Goal: Task Accomplishment & Management: Use online tool/utility

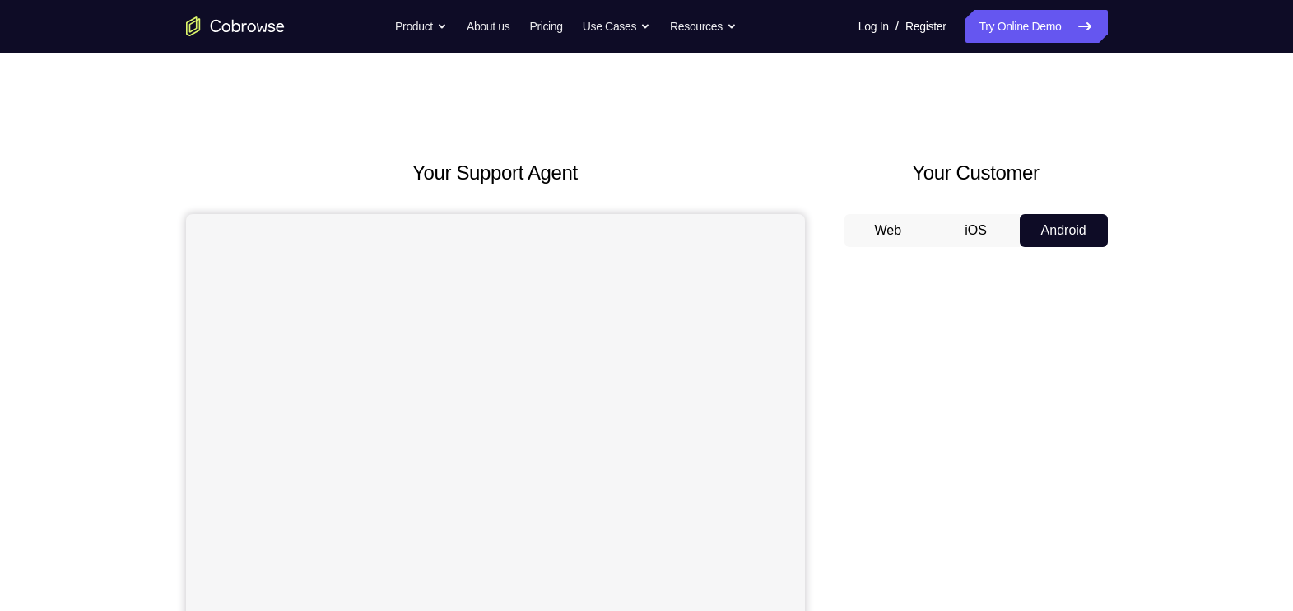
scroll to position [30, 0]
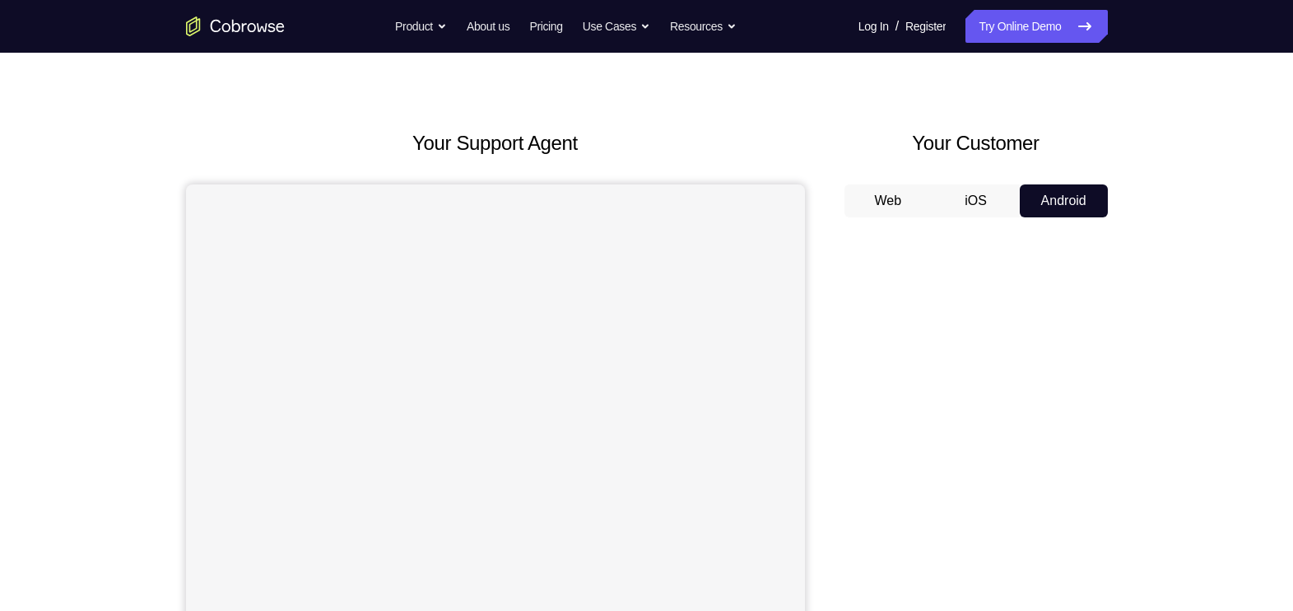
click at [981, 209] on button "iOS" at bounding box center [976, 200] width 88 height 33
click at [1080, 209] on button "Android" at bounding box center [1064, 200] width 88 height 33
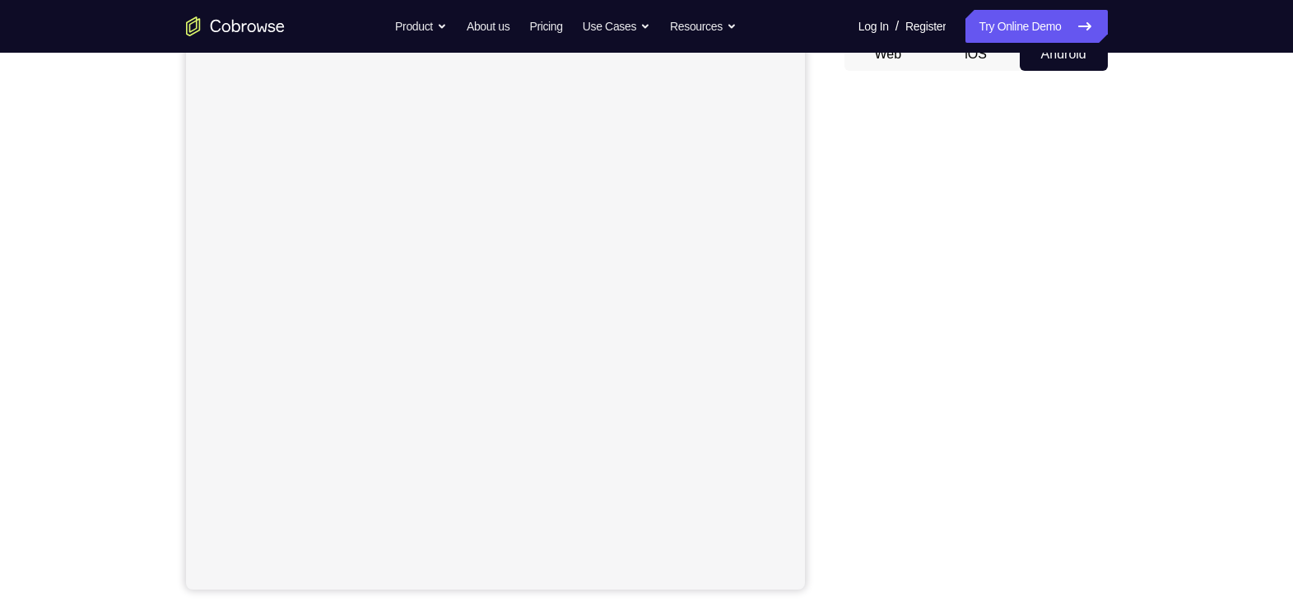
scroll to position [176, 0]
drag, startPoint x: 309, startPoint y: 2, endPoint x: 836, endPoint y: 283, distance: 597.0
click at [836, 283] on div "Your Support Agent Your Customer Web iOS Android" at bounding box center [647, 286] width 922 height 608
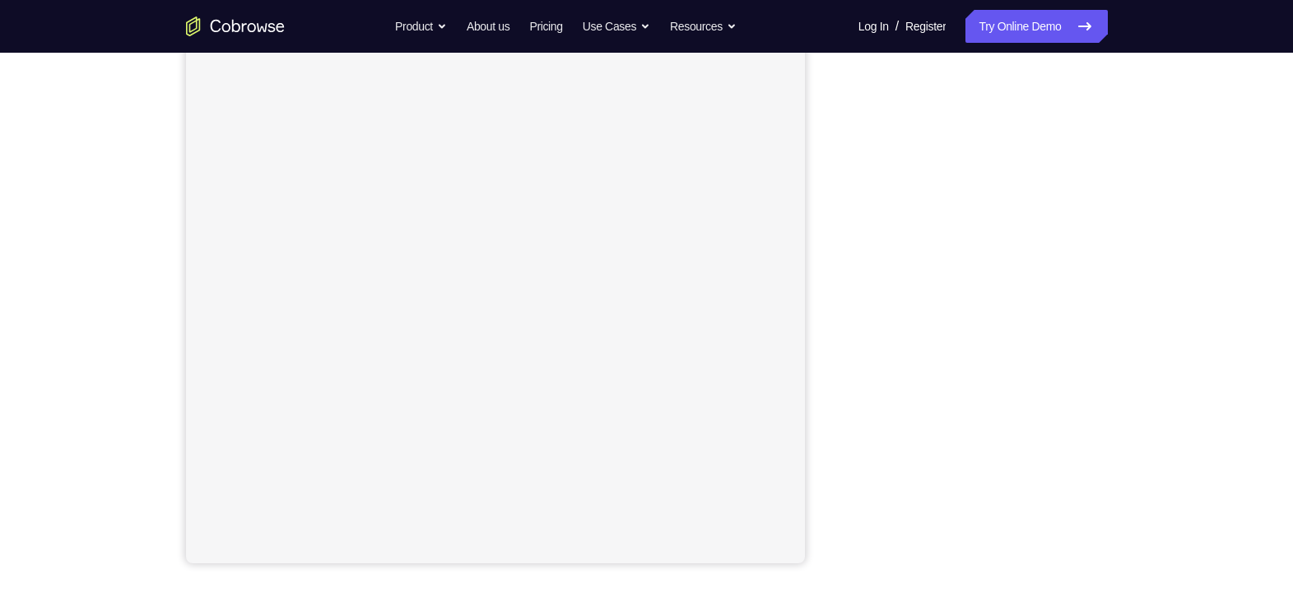
scroll to position [193, 0]
drag, startPoint x: 1101, startPoint y: 393, endPoint x: 846, endPoint y: 388, distance: 254.4
click at [846, 388] on div at bounding box center [976, 320] width 263 height 506
click at [1046, 31] on link "Try Online Demo" at bounding box center [1037, 26] width 142 height 33
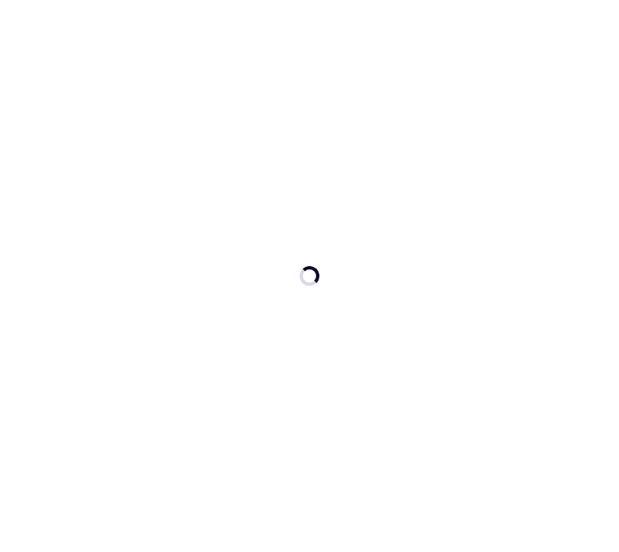
click at [310, 278] on div at bounding box center [310, 276] width 20 height 20
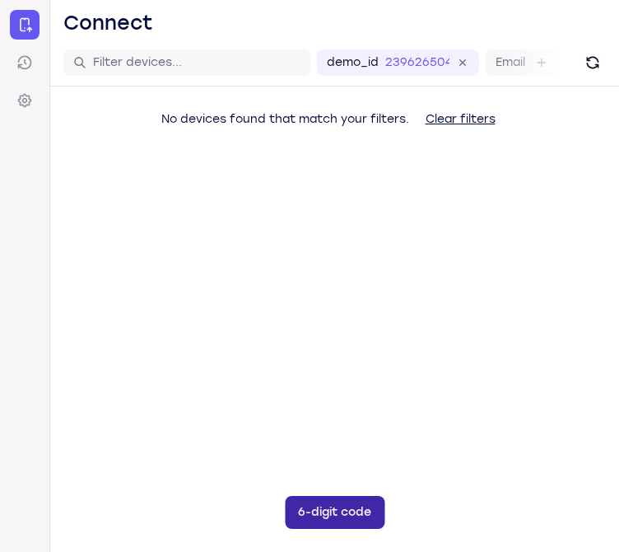
click at [344, 518] on button "6-digit code" at bounding box center [335, 512] width 100 height 33
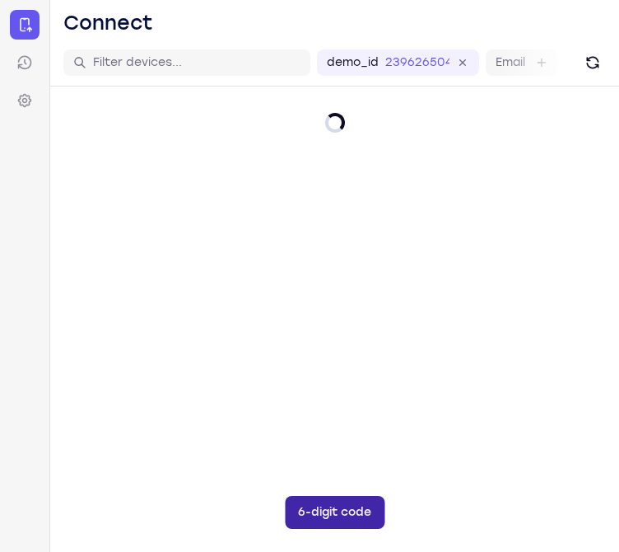
click at [361, 511] on button "6-digit code" at bounding box center [335, 512] width 100 height 33
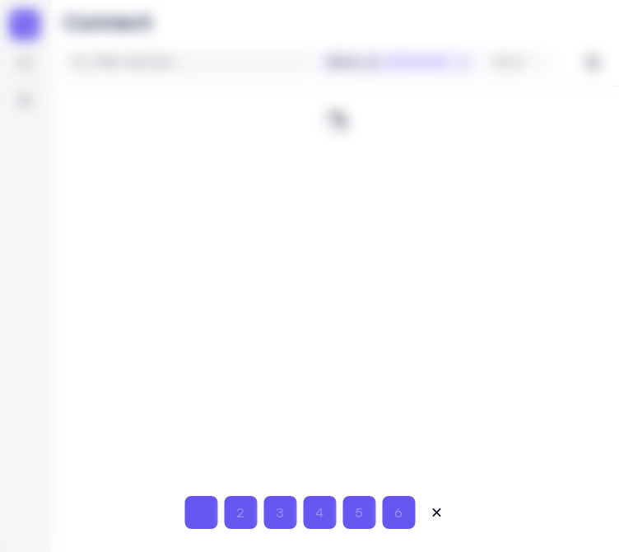
type input "7"
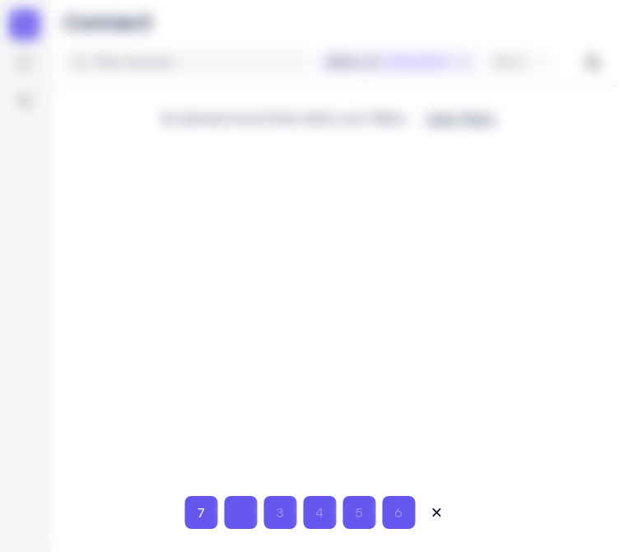
type input "4"
type input "1"
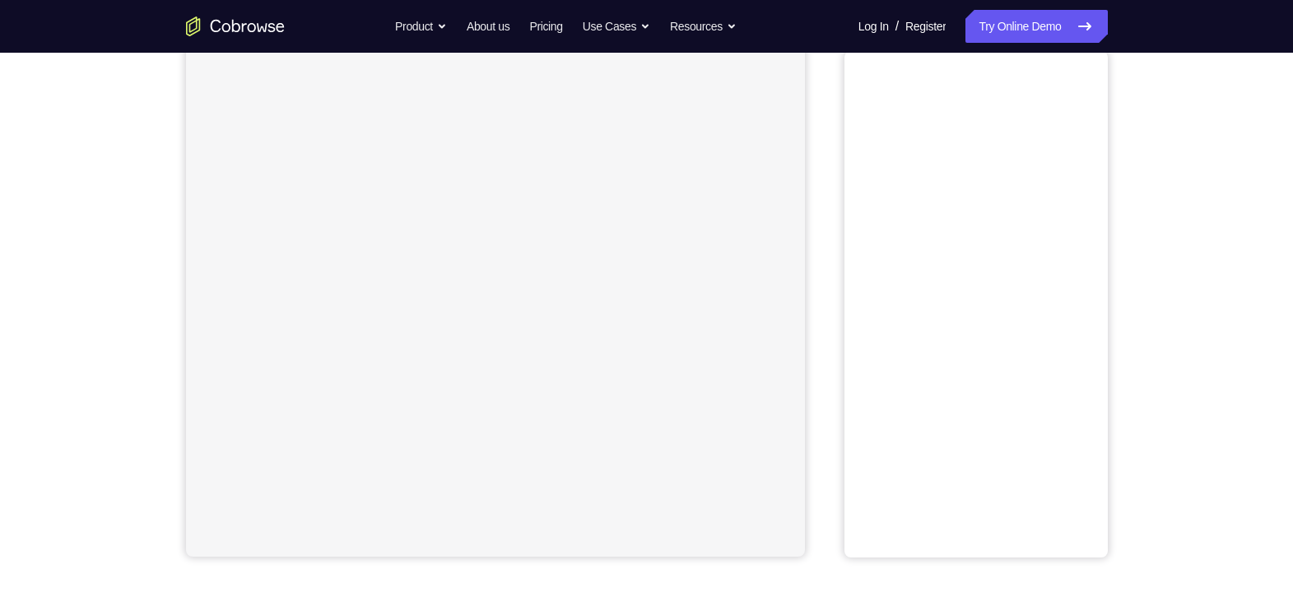
scroll to position [150, 0]
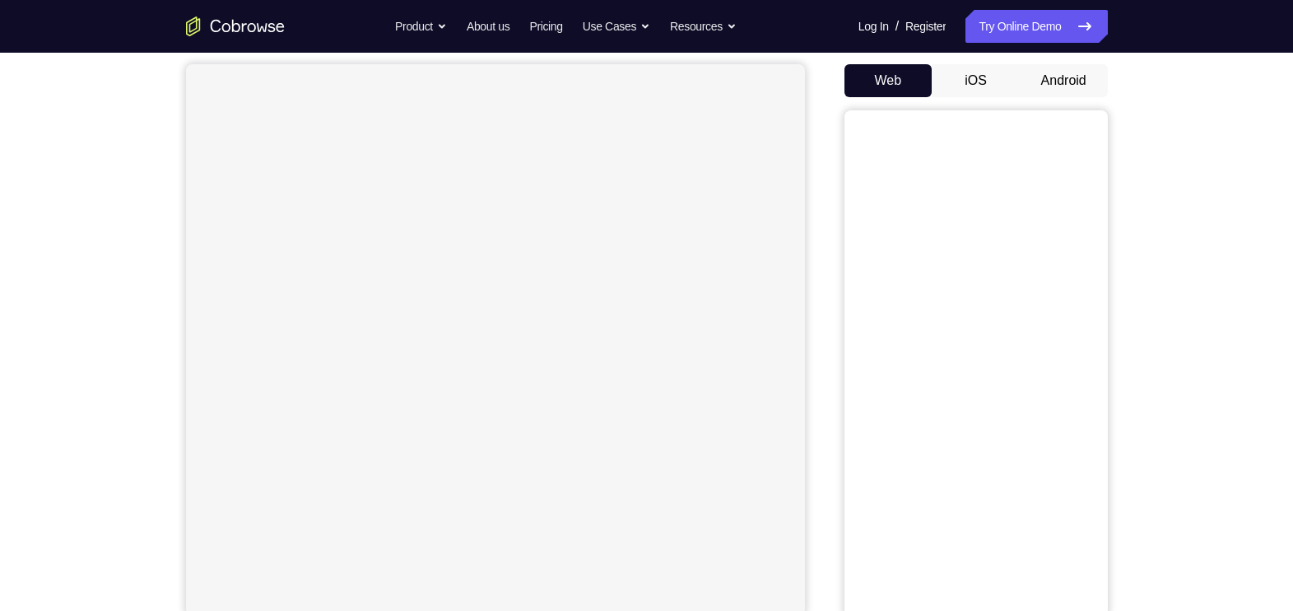
click at [1069, 78] on button "Android" at bounding box center [1064, 80] width 88 height 33
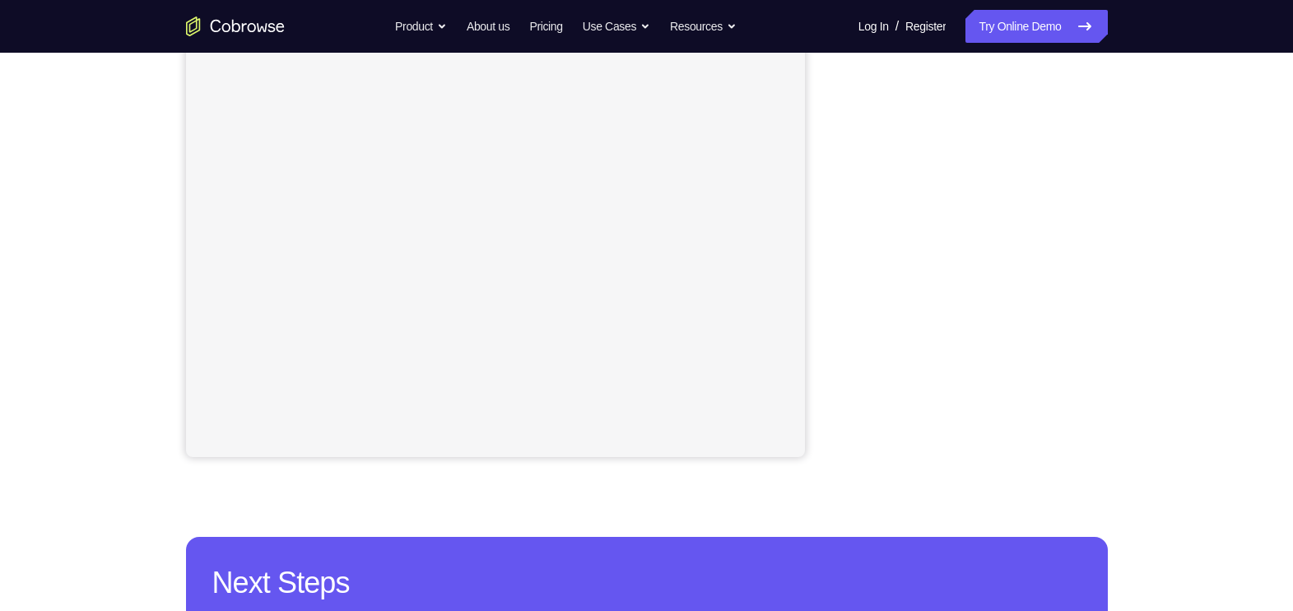
scroll to position [305, 0]
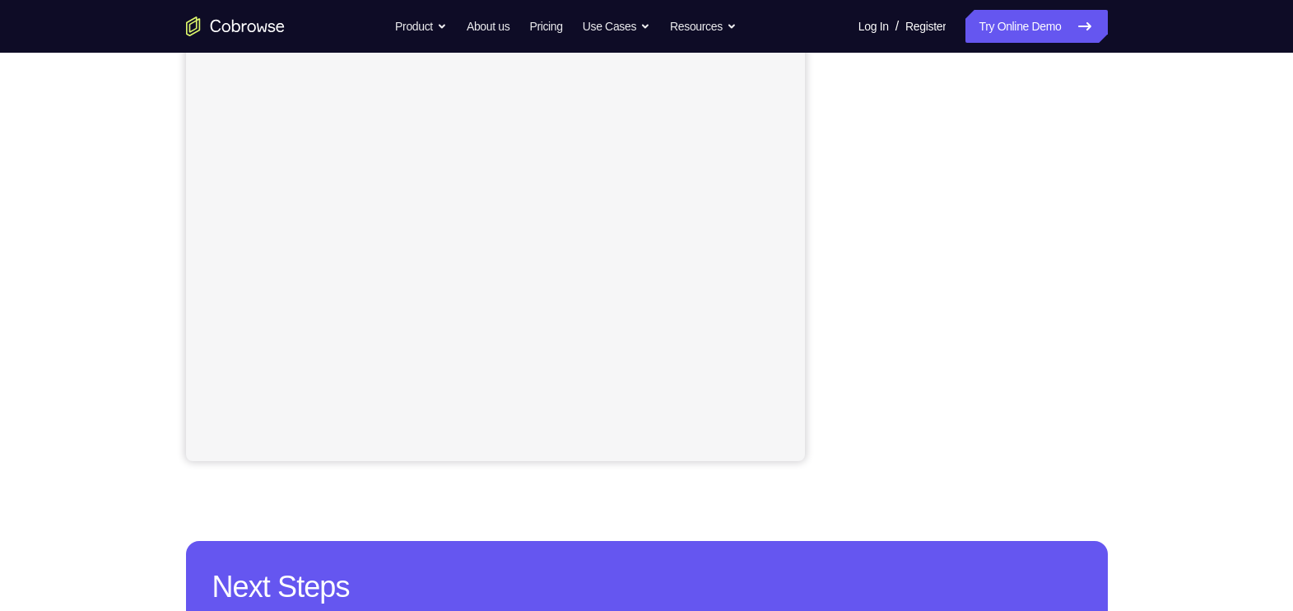
drag, startPoint x: 1100, startPoint y: 232, endPoint x: 837, endPoint y: 244, distance: 262.9
click at [837, 244] on div "Your Support Agent Your Customer Web iOS Android" at bounding box center [647, 157] width 922 height 608
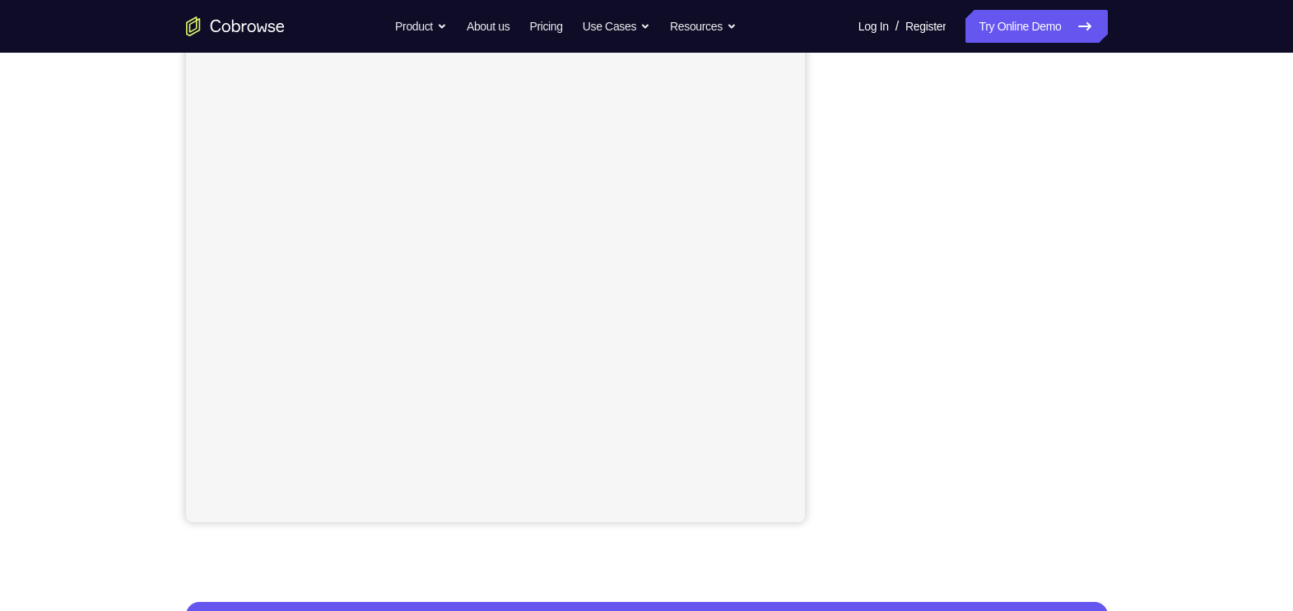
scroll to position [291, 0]
